Goal: Task Accomplishment & Management: Manage account settings

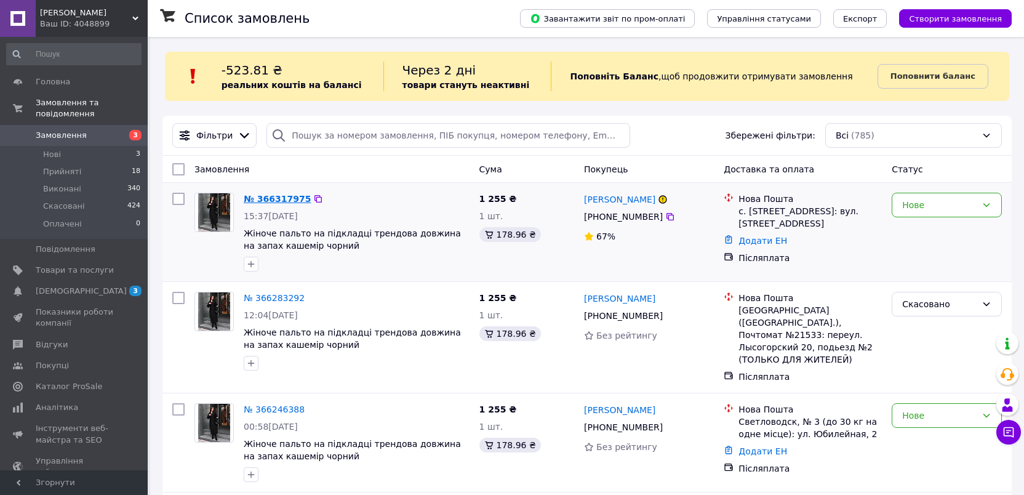
click at [283, 202] on link "№ 366317975" at bounding box center [277, 199] width 67 height 10
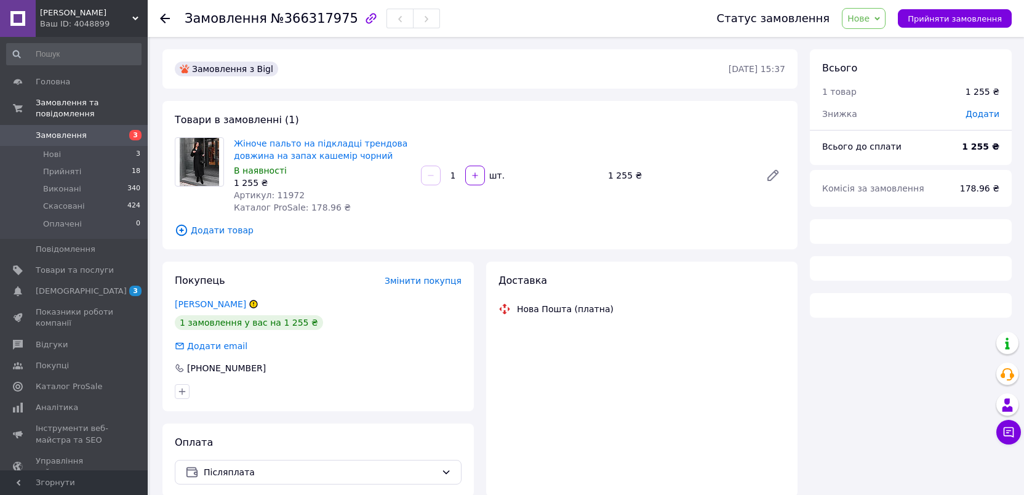
click at [880, 17] on icon at bounding box center [878, 19] width 6 height 6
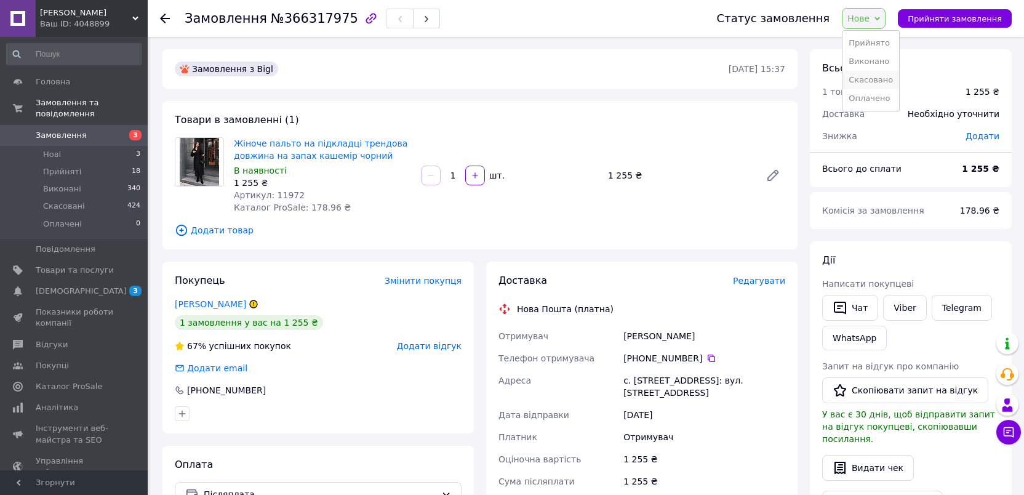
click at [890, 84] on li "Скасовано" at bounding box center [871, 80] width 57 height 18
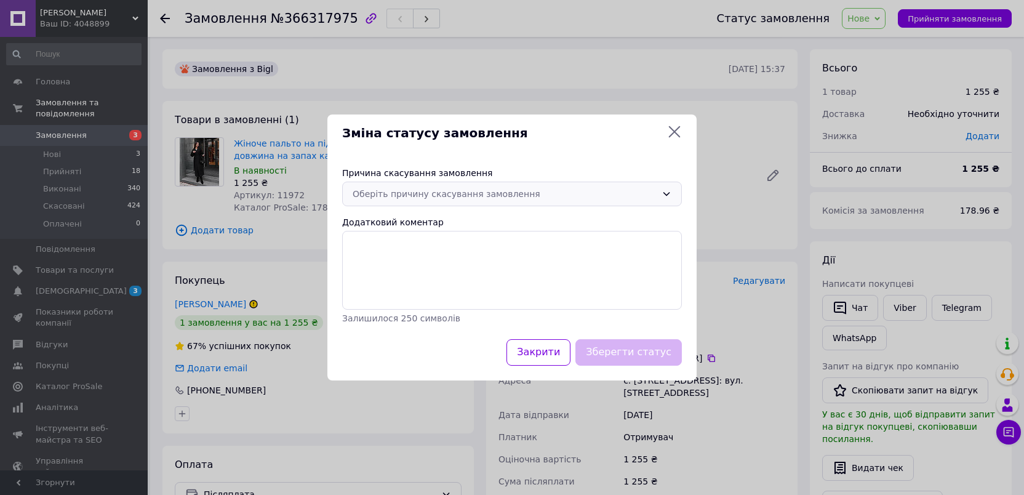
click at [642, 189] on div "Оберіть причину скасування замовлення" at bounding box center [505, 194] width 304 height 14
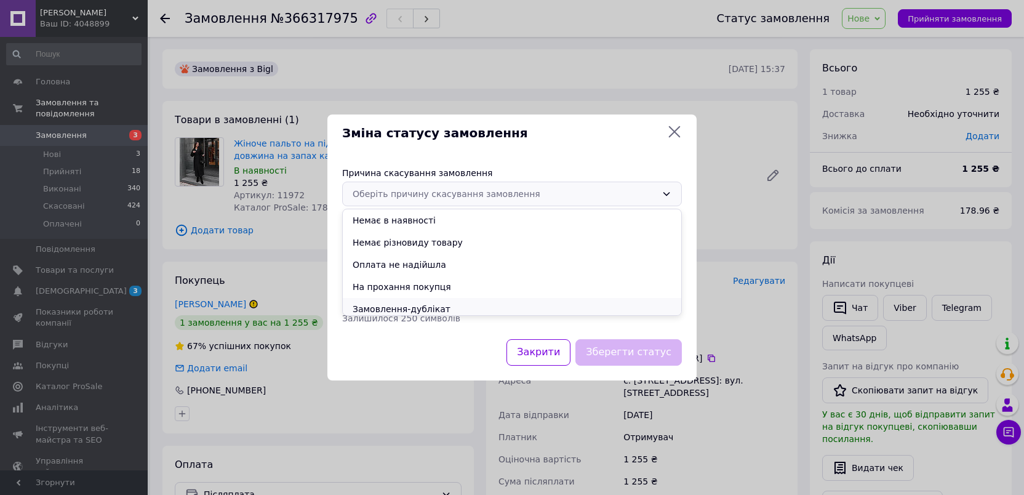
click at [483, 310] on li "Замовлення-дублікат" at bounding box center [512, 309] width 339 height 22
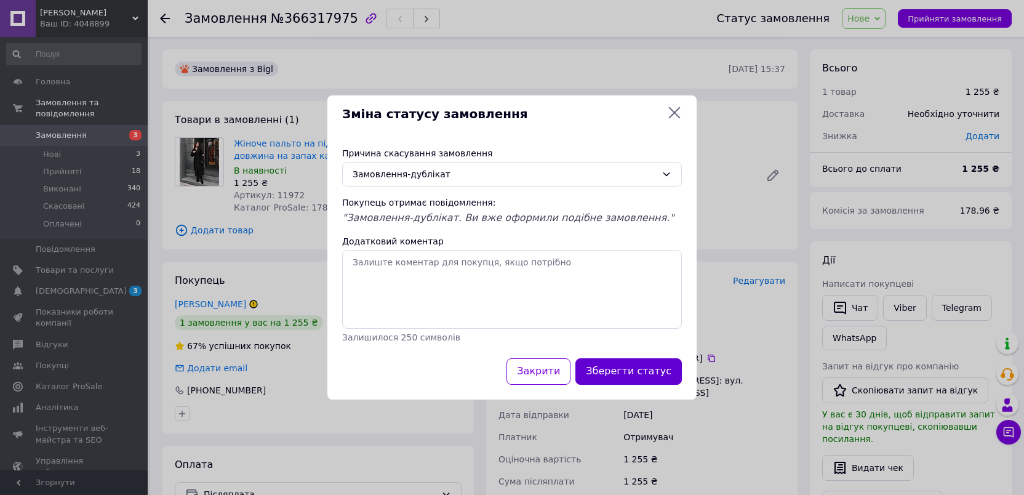
click at [633, 380] on button "Зберегти статус" at bounding box center [628, 371] width 106 height 26
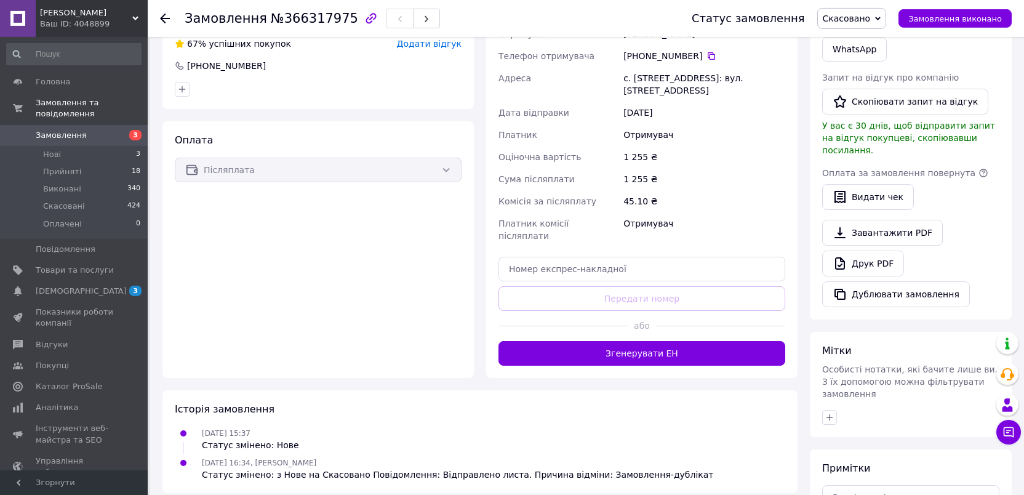
scroll to position [299, 0]
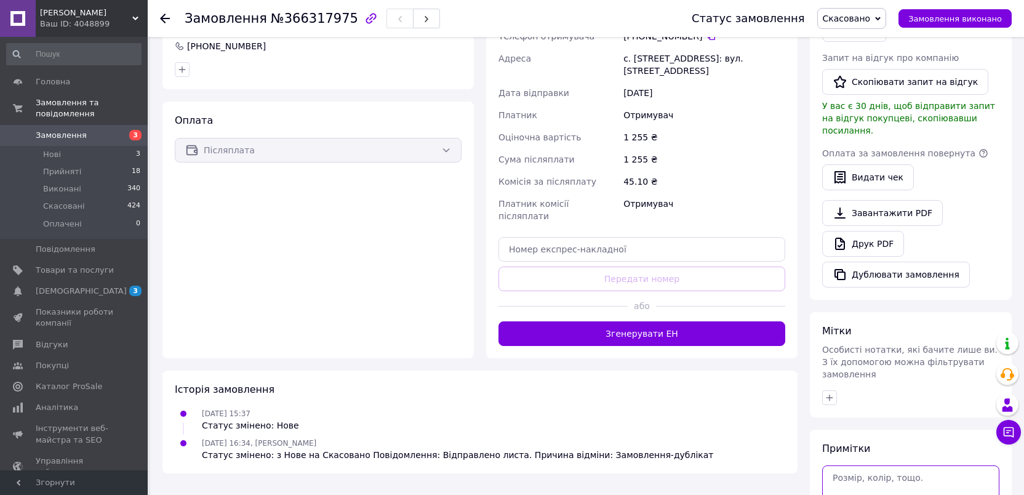
click at [882, 478] on textarea at bounding box center [910, 491] width 177 height 53
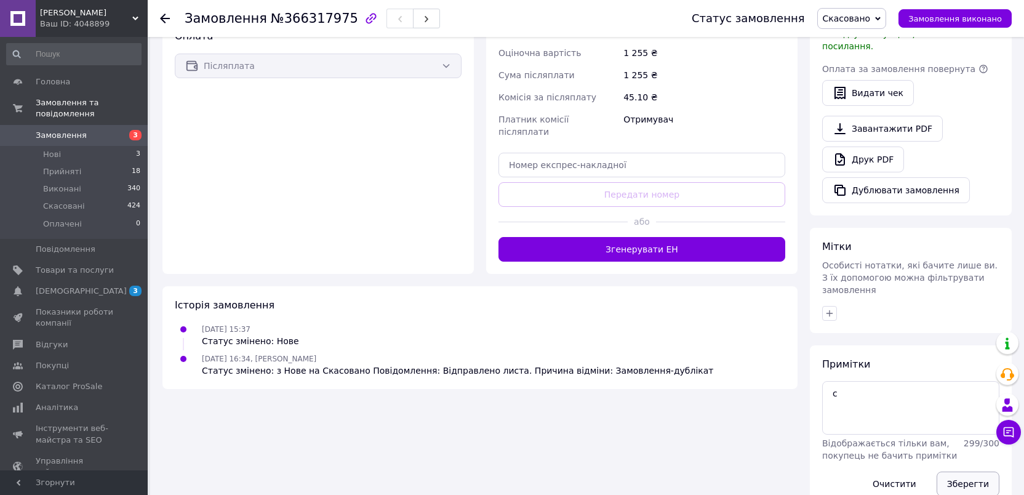
click at [975, 471] on button "Зберегти" at bounding box center [968, 483] width 63 height 25
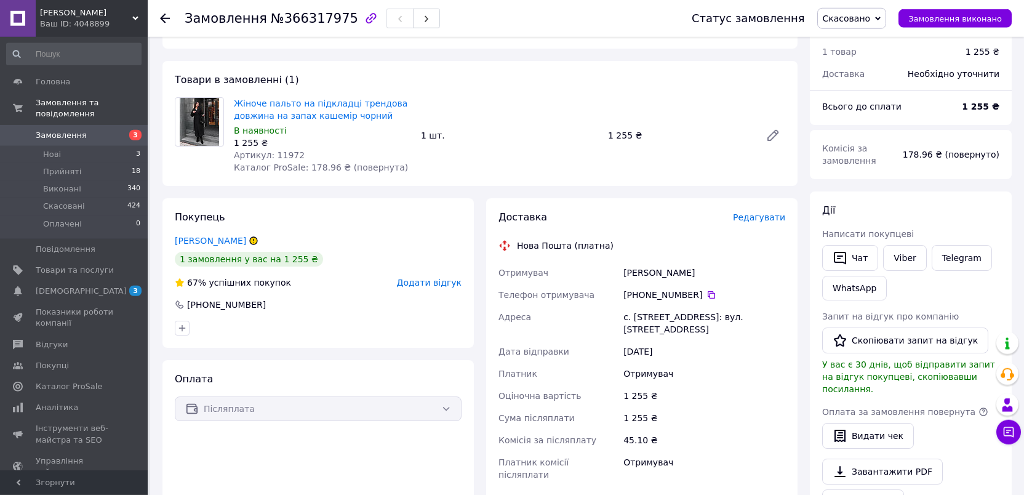
scroll to position [0, 0]
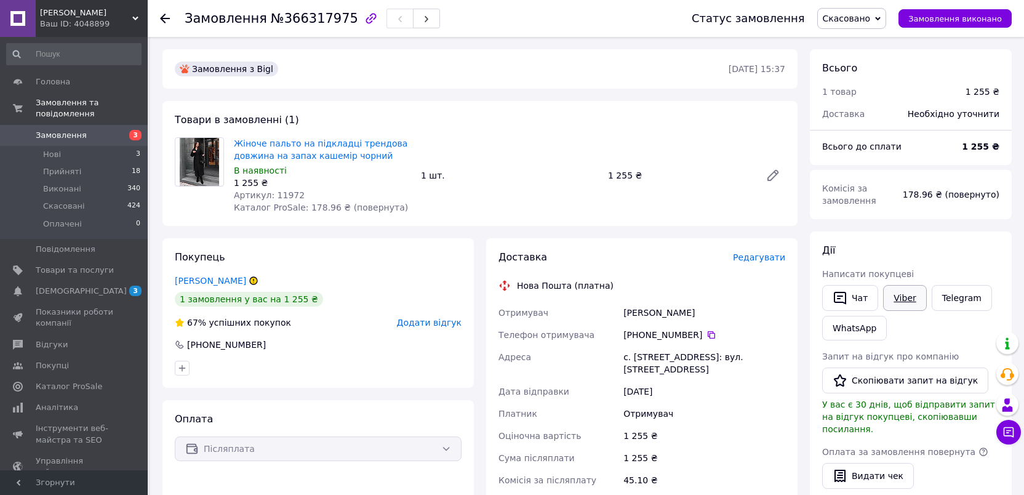
click at [905, 296] on link "Viber" at bounding box center [904, 298] width 43 height 26
copy span "366317975"
drag, startPoint x: 277, startPoint y: 21, endPoint x: 335, endPoint y: 24, distance: 58.6
click at [335, 24] on span "№366317975" at bounding box center [314, 18] width 87 height 15
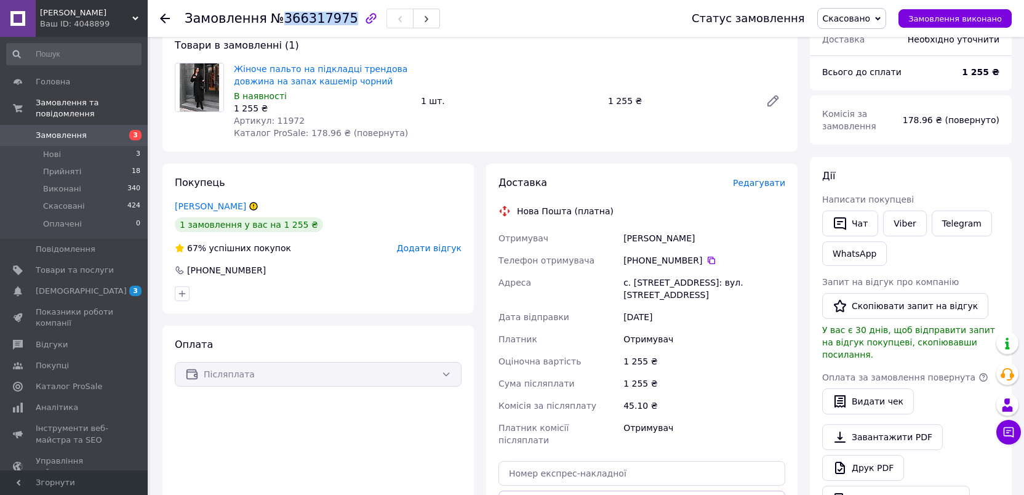
scroll to position [299, 0]
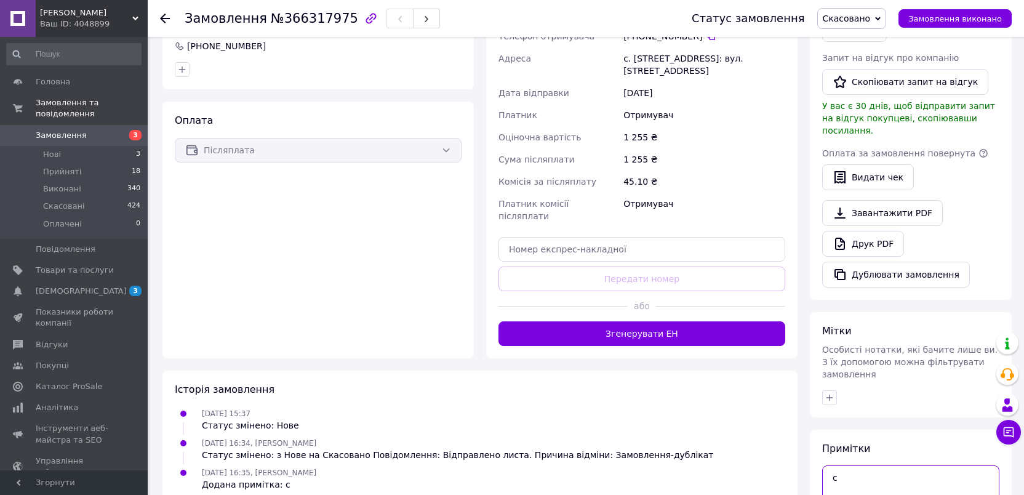
click at [867, 465] on textarea "с" at bounding box center [910, 491] width 177 height 53
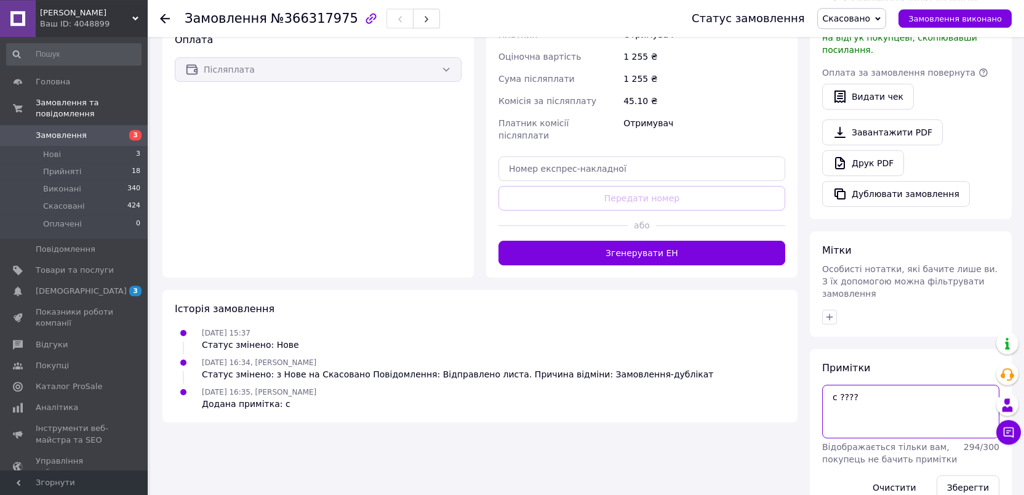
scroll to position [383, 0]
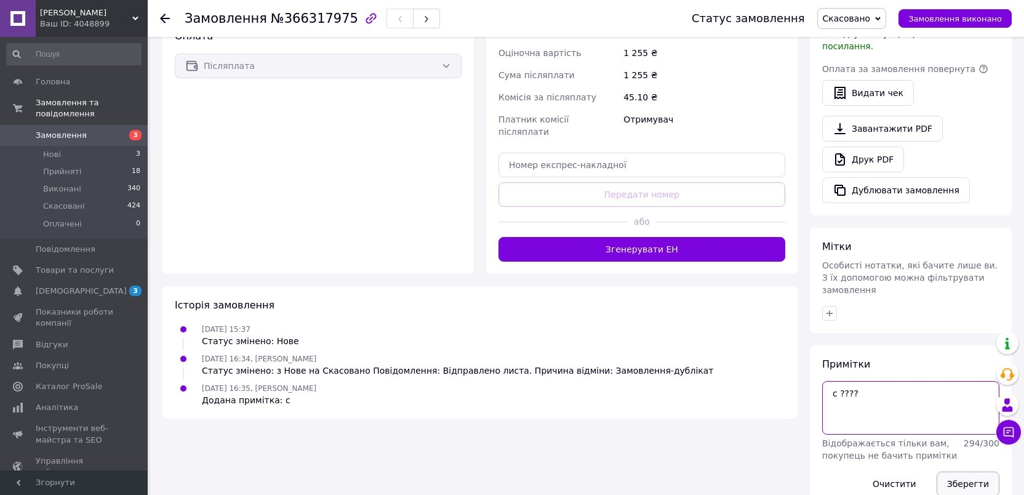
type textarea "с ????"
click at [982, 471] on button "Зберегти" at bounding box center [968, 483] width 63 height 25
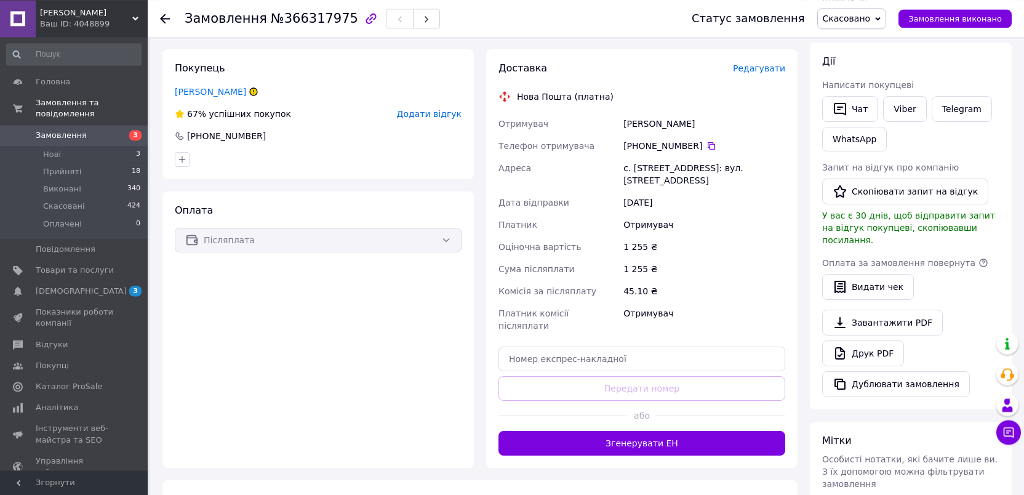
scroll to position [0, 0]
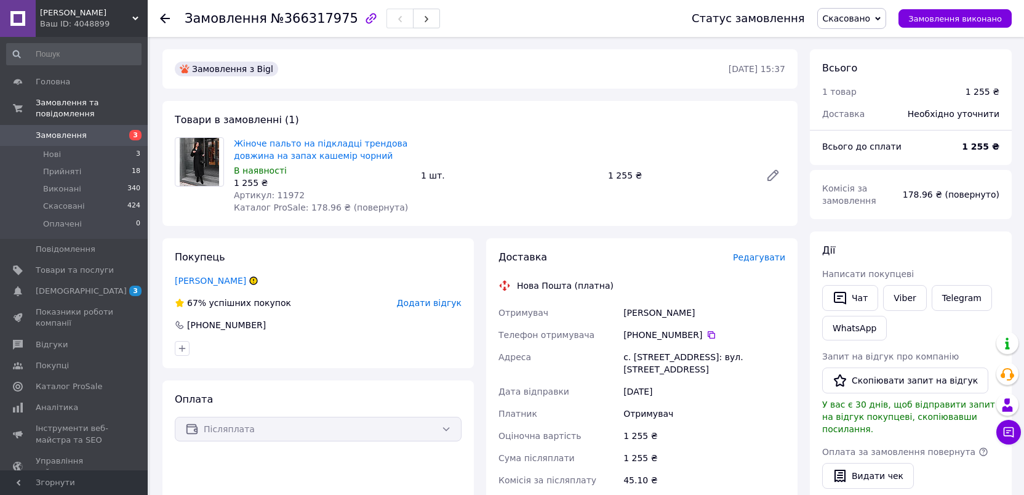
click at [42, 130] on span "Замовлення" at bounding box center [61, 135] width 51 height 11
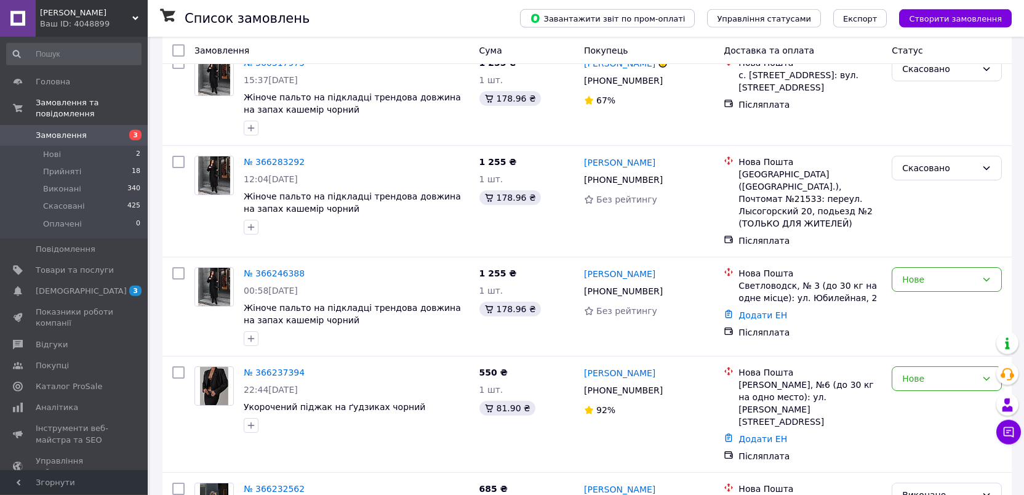
scroll to position [149, 0]
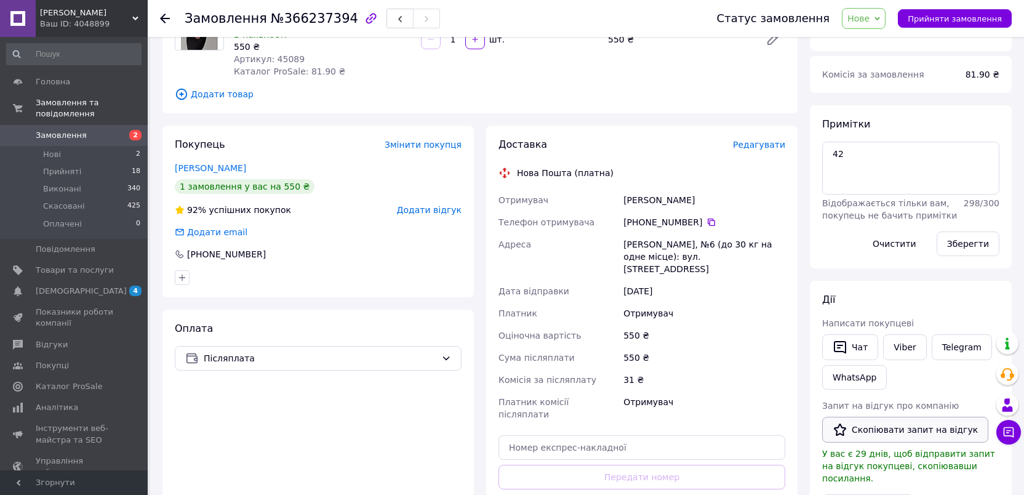
scroll to position [149, 0]
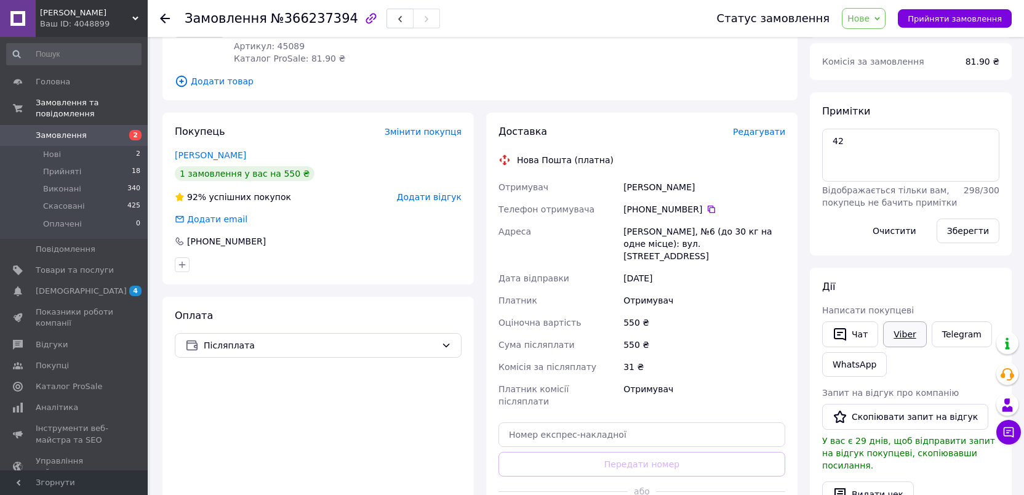
click at [903, 336] on link "Viber" at bounding box center [904, 334] width 43 height 26
click at [192, 150] on link "Чорна Ірина" at bounding box center [210, 155] width 71 height 10
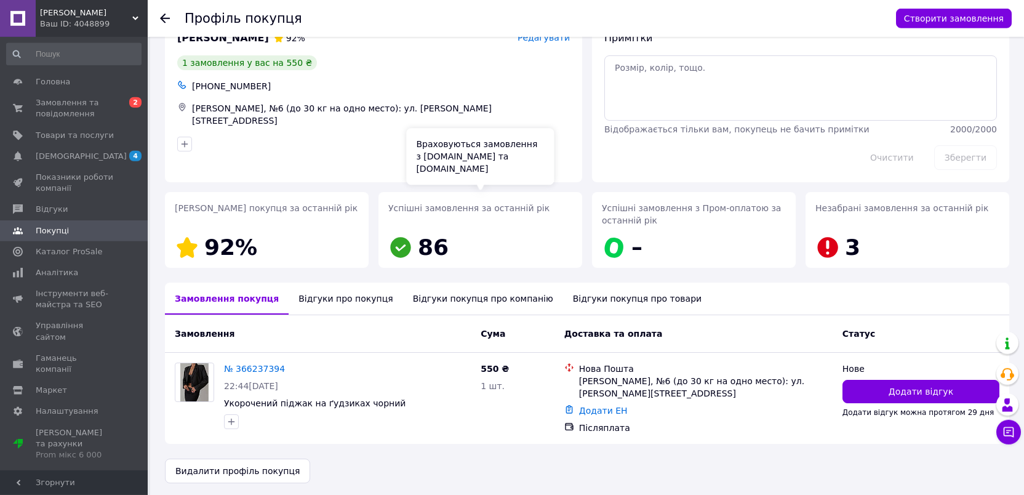
scroll to position [36, 0]
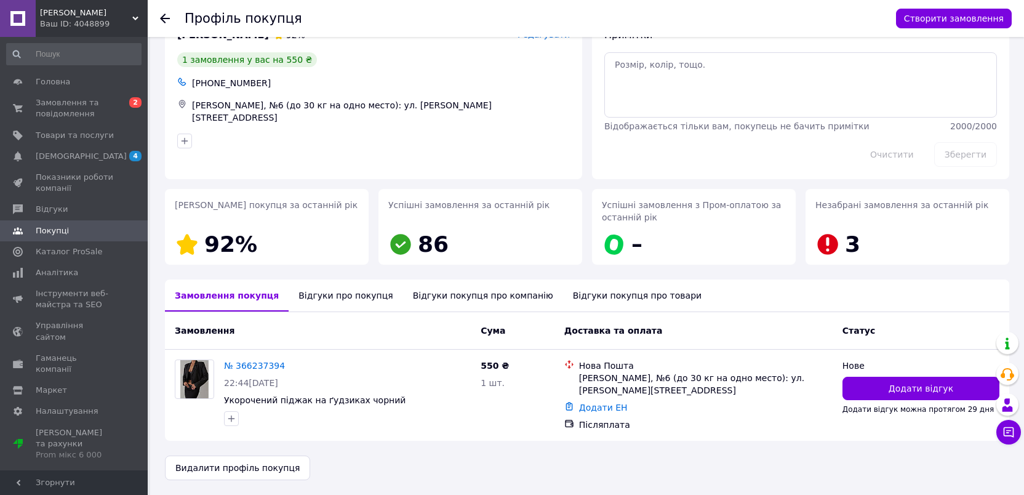
click at [363, 307] on div "Відгуки про покупця" at bounding box center [346, 295] width 114 height 32
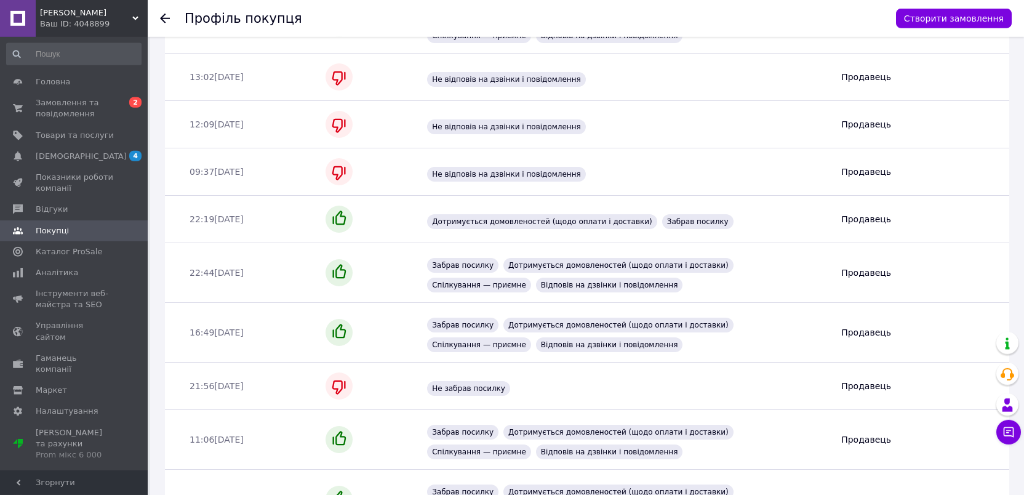
scroll to position [0, 0]
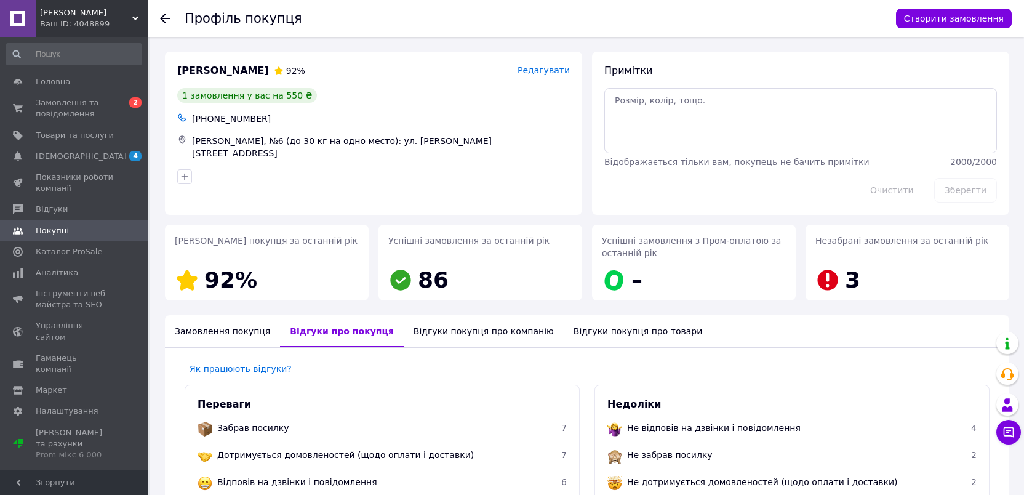
click at [249, 332] on div "Замовлення покупця" at bounding box center [222, 331] width 115 height 32
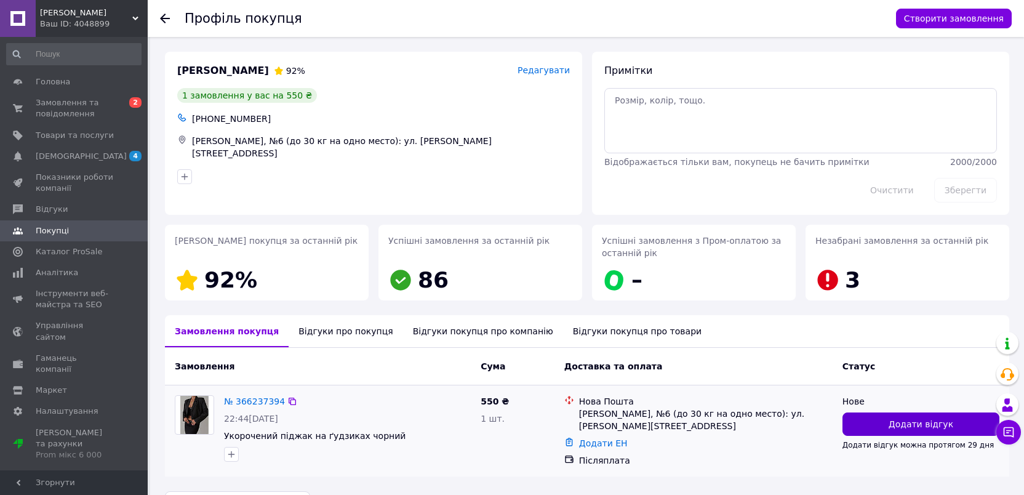
click at [896, 418] on span "Додати відгук" at bounding box center [921, 424] width 65 height 12
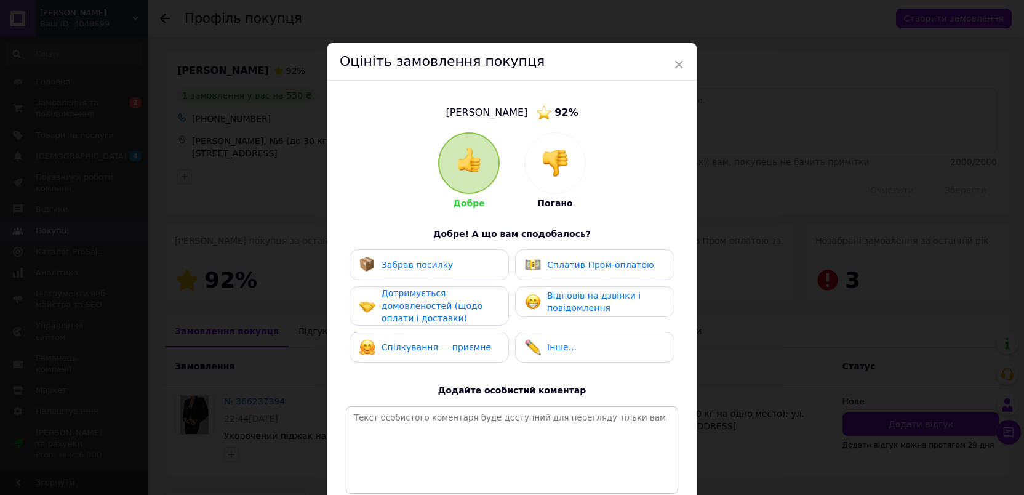
click at [573, 153] on div at bounding box center [555, 163] width 60 height 60
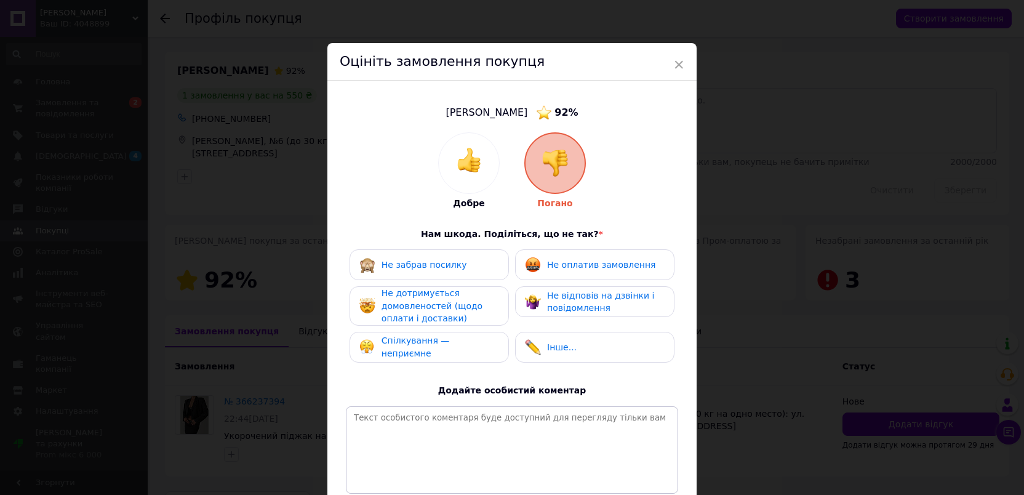
click at [564, 255] on div "Не оплатив замовлення" at bounding box center [594, 264] width 159 height 31
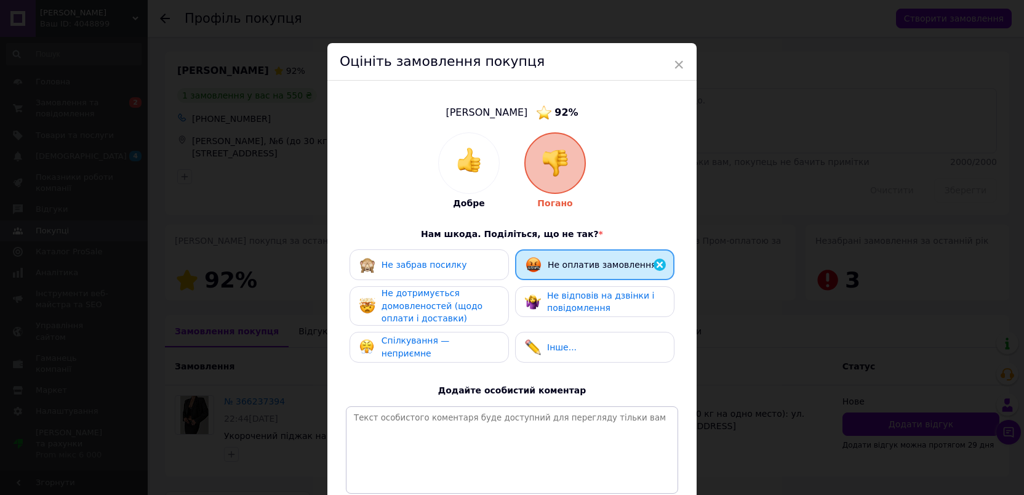
drag, startPoint x: 479, startPoint y: 298, endPoint x: 532, endPoint y: 292, distance: 53.2
click at [478, 299] on div "Не дотримується домовленостей (щодо оплати і доставки)" at bounding box center [440, 306] width 117 height 38
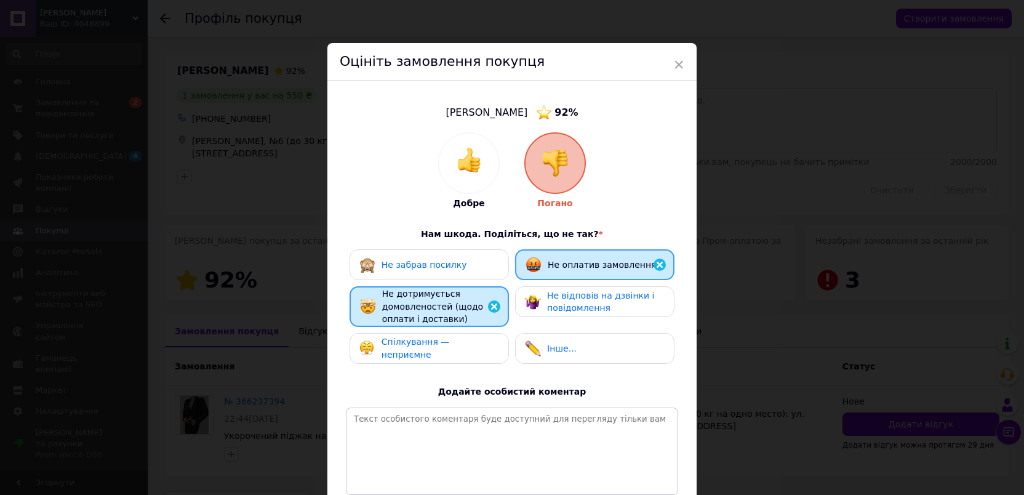
click at [560, 291] on span "Не відповів на дзвінки і повідомлення" at bounding box center [600, 302] width 107 height 23
click at [497, 334] on div "Спілкування — неприємне" at bounding box center [429, 348] width 159 height 31
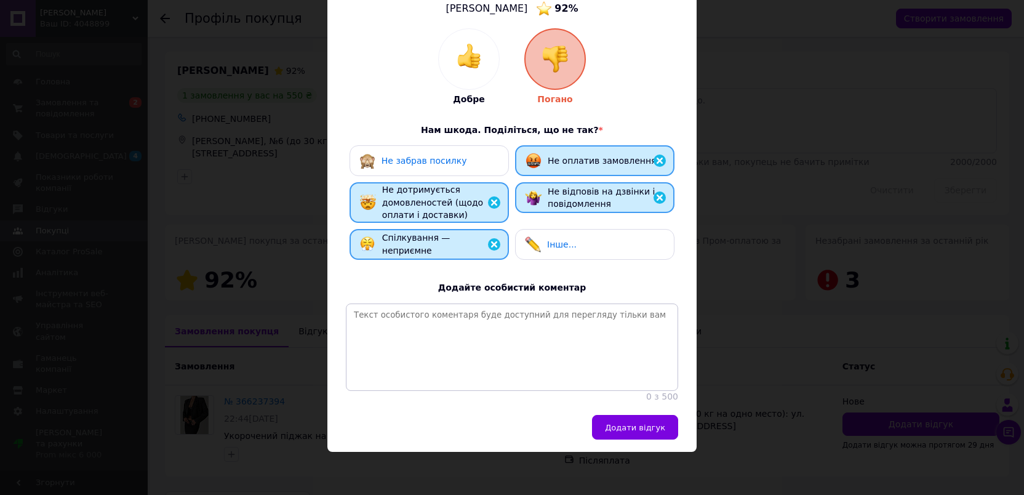
scroll to position [134, 0]
click at [646, 431] on span "Додати відгук" at bounding box center [635, 427] width 60 height 9
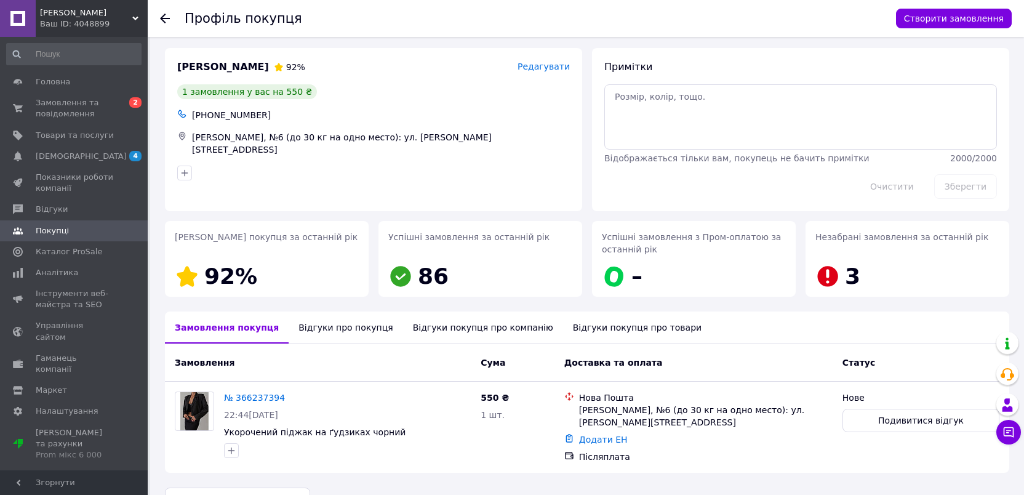
scroll to position [0, 0]
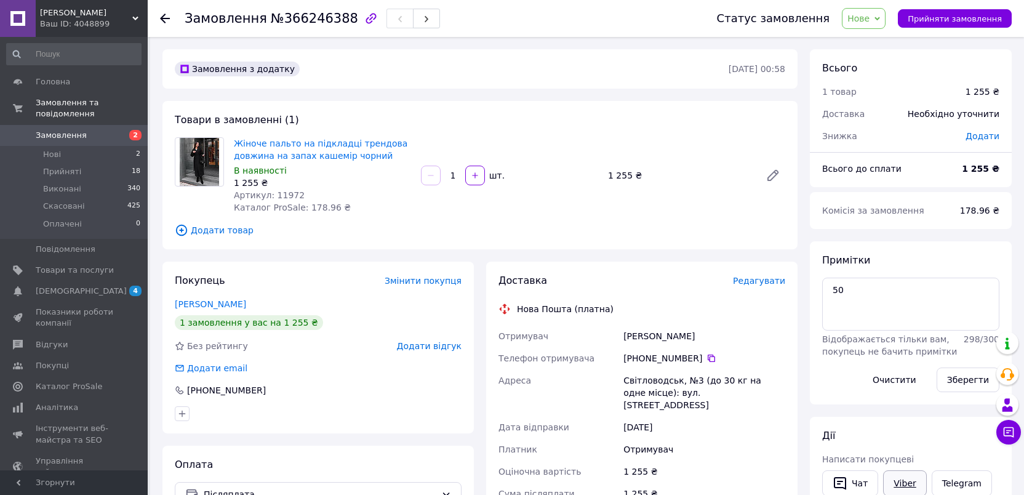
click at [908, 488] on link "Viber" at bounding box center [904, 483] width 43 height 26
click at [948, 24] on button "Прийняти замовлення" at bounding box center [955, 18] width 114 height 18
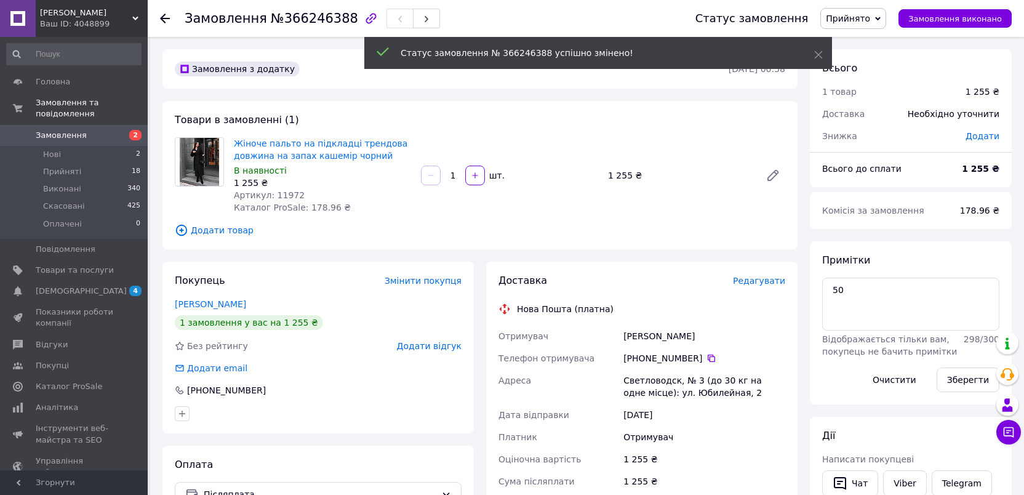
copy div "Отримувач Вьюнник Марина"
drag, startPoint x: 712, startPoint y: 338, endPoint x: 607, endPoint y: 331, distance: 104.2
click at [607, 331] on div "Отримувач Вьюнник Марина Телефон отримувача +380 98 596 27 13   Адреса Светлово…" at bounding box center [642, 437] width 292 height 224
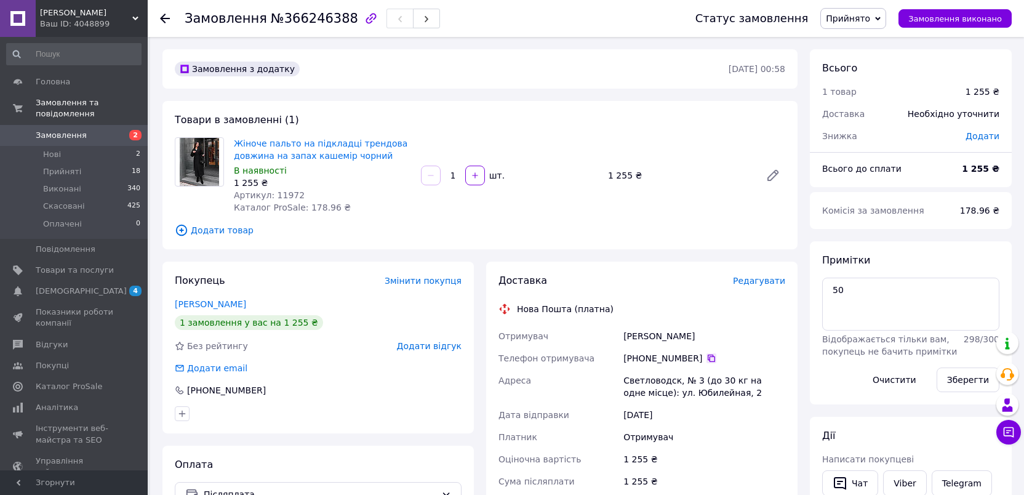
click at [707, 358] on icon at bounding box center [712, 358] width 10 height 10
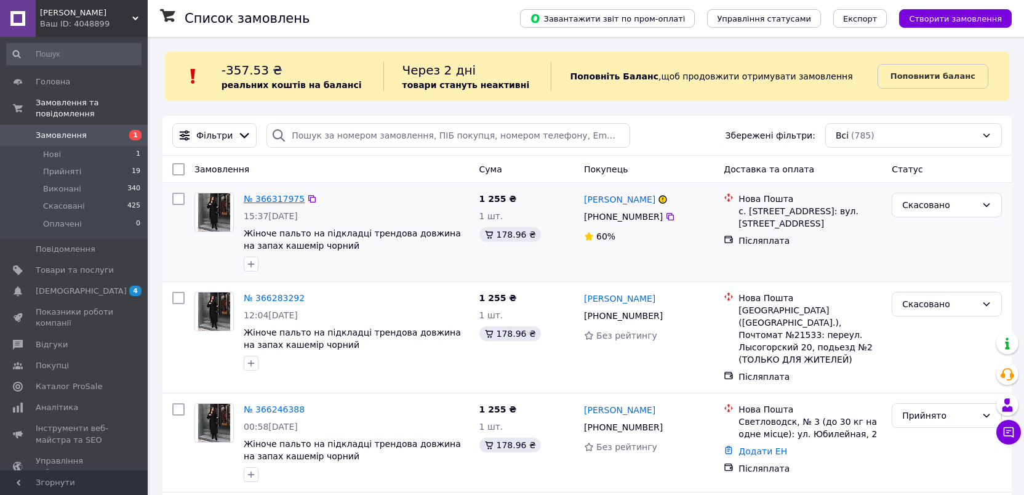
click at [262, 198] on link "№ 366317975" at bounding box center [274, 199] width 61 height 10
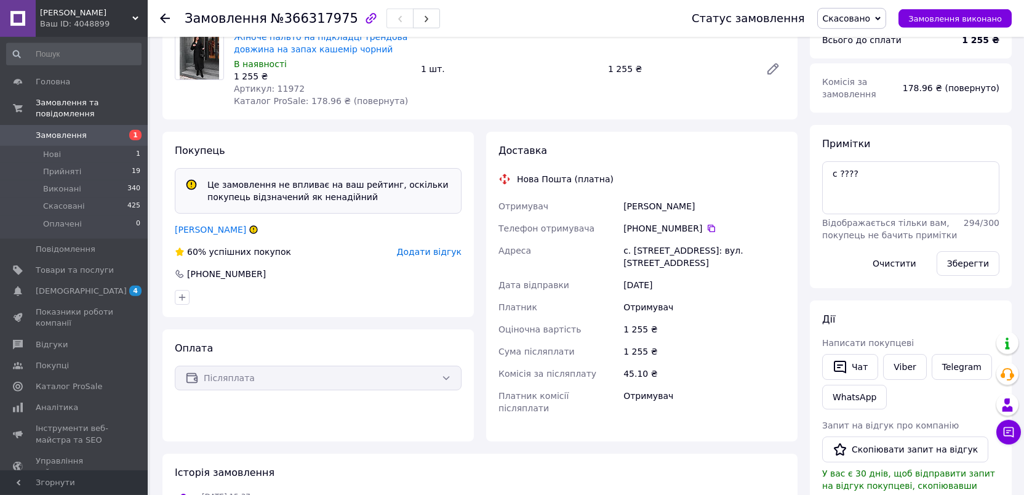
scroll to position [149, 0]
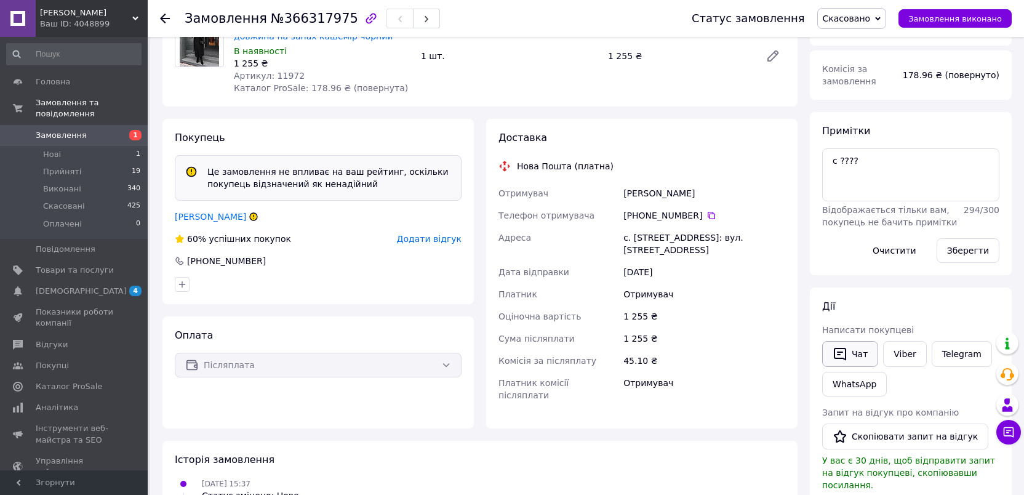
click at [861, 354] on button "Чат" at bounding box center [850, 354] width 56 height 26
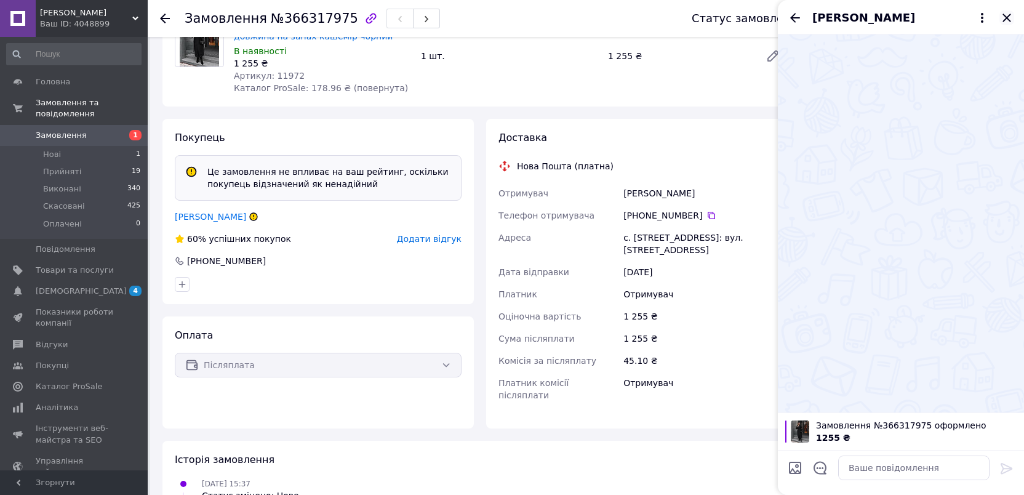
click at [1008, 18] on icon "Закрити" at bounding box center [1007, 17] width 15 height 15
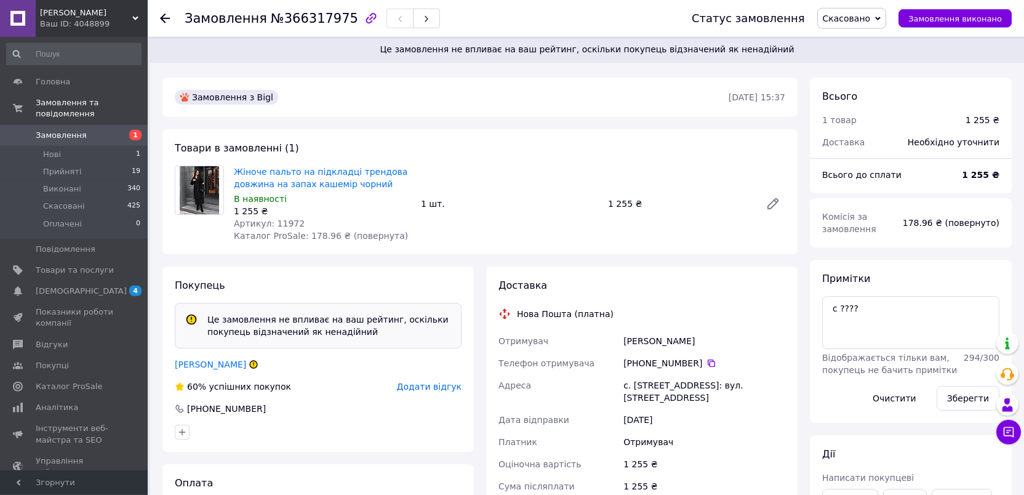
scroll to position [0, 0]
copy div "Отримувач [PERSON_NAME]"
drag, startPoint x: 685, startPoint y: 345, endPoint x: 606, endPoint y: 335, distance: 80.1
click at [606, 335] on div "Отримувач [PERSON_NAME] Телефон отримувача [PHONE_NUMBER]   Адреса с. [STREET_A…" at bounding box center [642, 443] width 292 height 224
click at [708, 366] on icon at bounding box center [711, 364] width 7 height 7
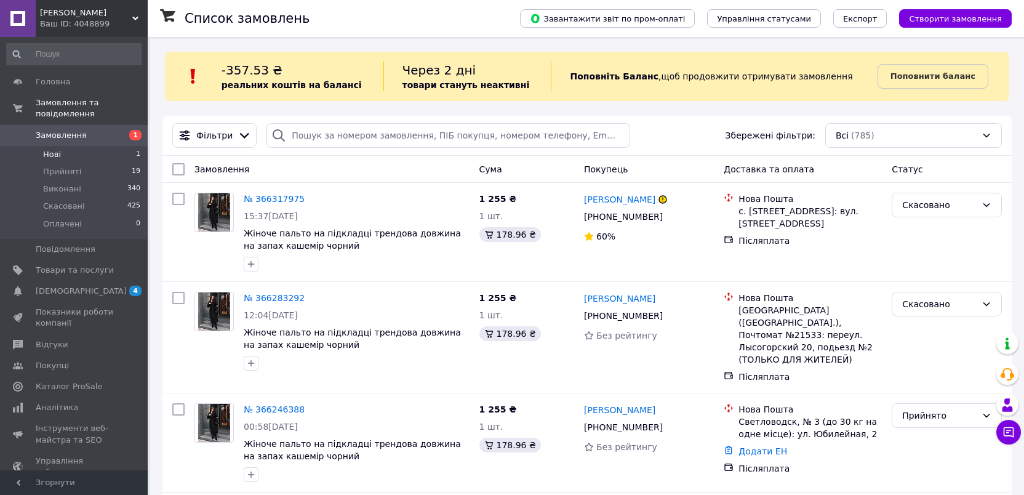
click at [103, 146] on li "Нові 1" at bounding box center [74, 154] width 148 height 17
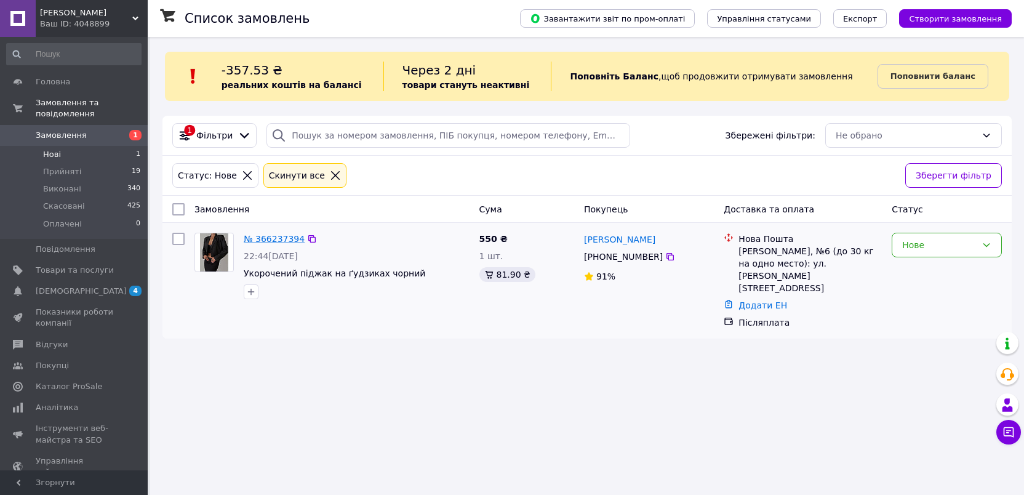
click at [246, 235] on link "№ 366237394" at bounding box center [274, 239] width 61 height 10
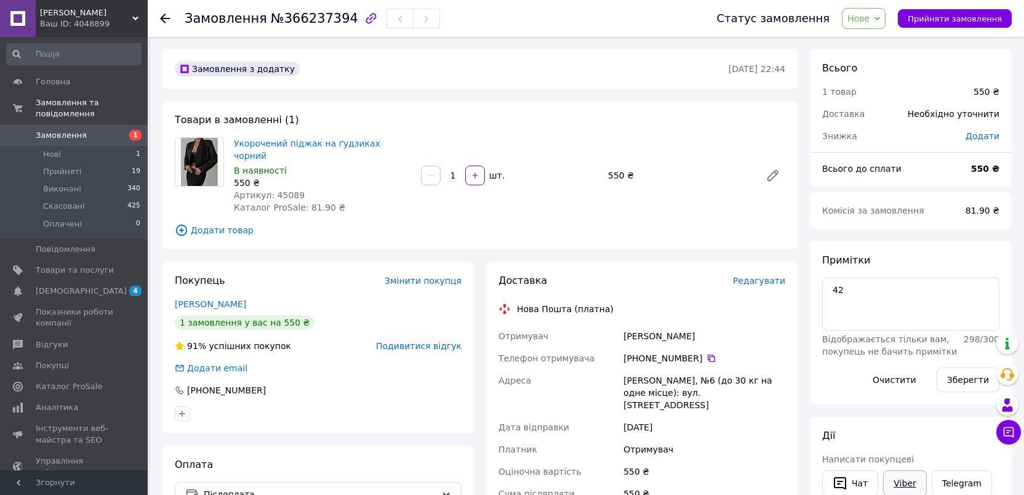
click at [907, 487] on link "Viber" at bounding box center [904, 483] width 43 height 26
click at [42, 130] on span "Замовлення" at bounding box center [61, 135] width 51 height 11
